Goal: Information Seeking & Learning: Learn about a topic

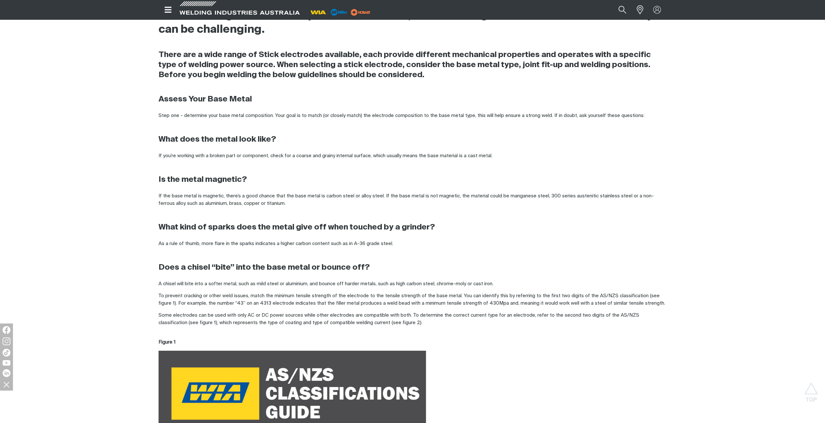
scroll to position [421, 0]
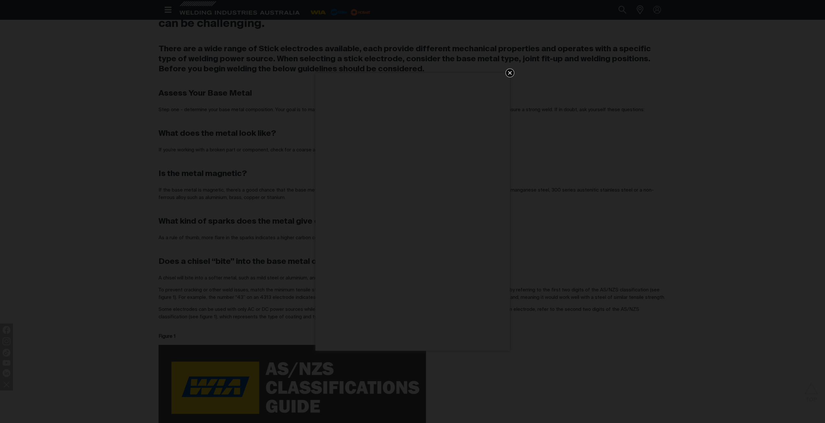
click at [510, 71] on icon "Get 5 WIA Welding Guides Free!" at bounding box center [510, 73] width 8 height 8
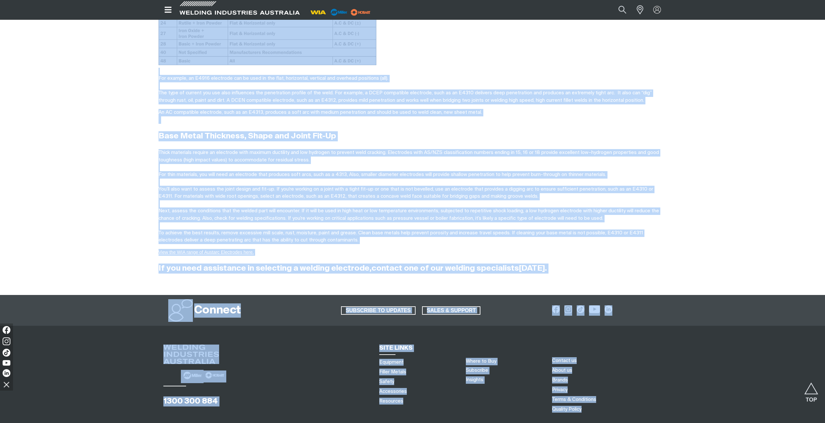
scroll to position [1144, 0]
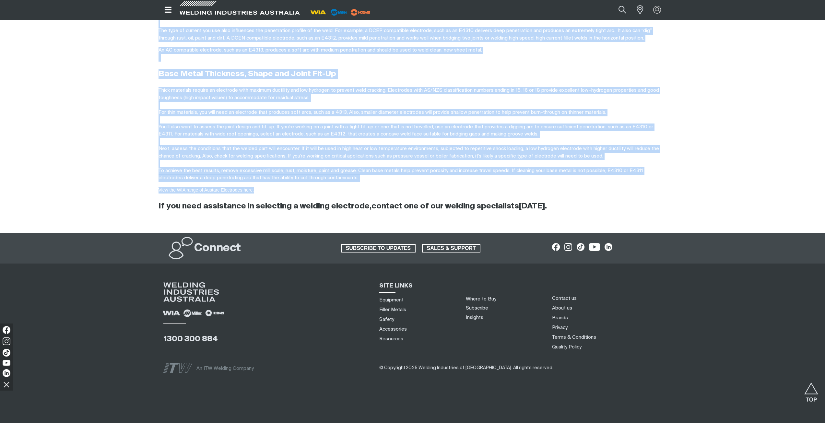
drag, startPoint x: 161, startPoint y: 65, endPoint x: 274, endPoint y: 188, distance: 167.2
copy div "Selecting the Right Stick Electrode Published 01.05.2018 Stick welding takes a …"
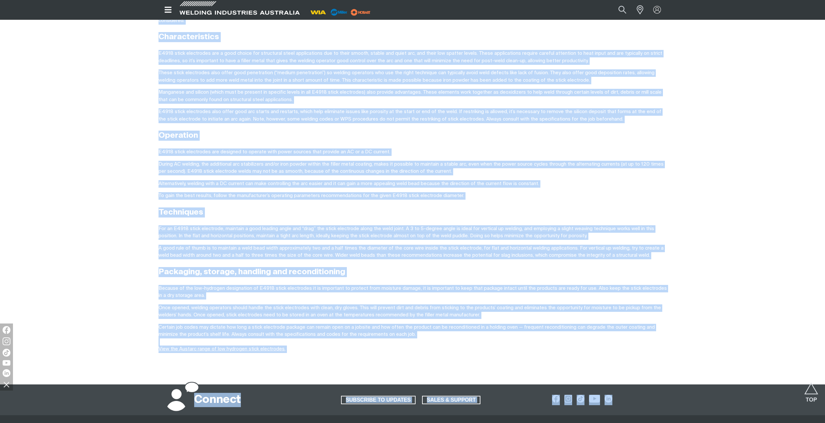
scroll to position [495, 0]
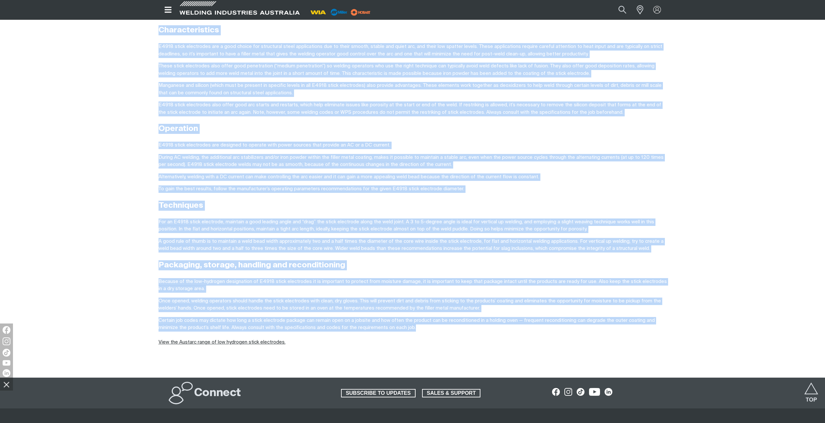
drag, startPoint x: 160, startPoint y: 40, endPoint x: 429, endPoint y: 328, distance: 393.8
click at [429, 328] on div "Low Hydrogen Stick Electrodes — Getting To The Basics Published [DATE] Stick we…" at bounding box center [413, 126] width 508 height 476
copy div "Lorem ipsumdo si ame co adi elit seddoe tempori utlabor. Etdolorem aliq eni adm…"
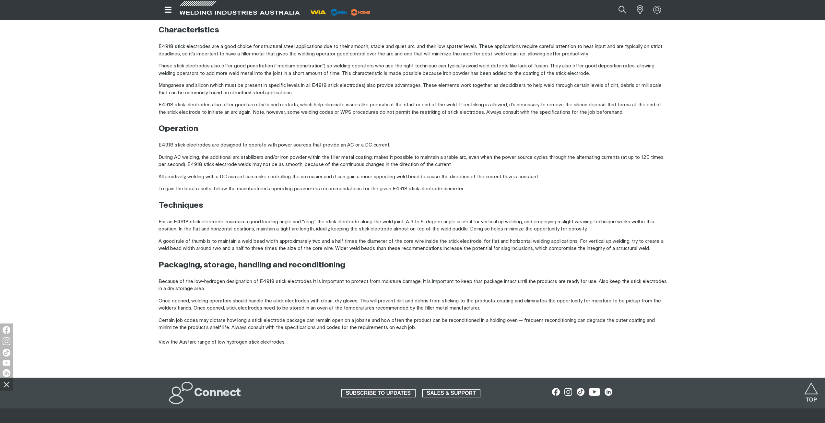
click at [492, 361] on div "Stick electrodes provide the chemical properties necessary for such application…" at bounding box center [413, 168] width 508 height 392
